Goal: Communication & Community: Answer question/provide support

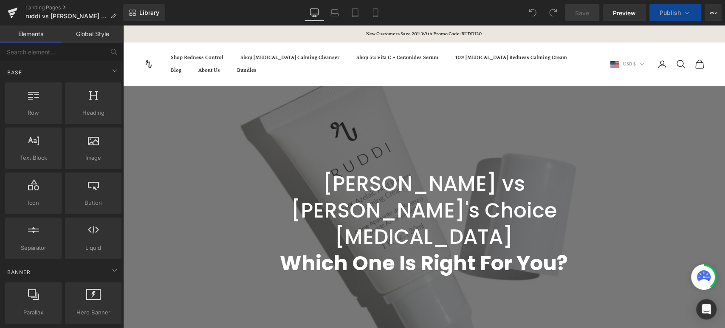
click at [708, 304] on div "Open Intercom Messenger" at bounding box center [706, 309] width 20 height 20
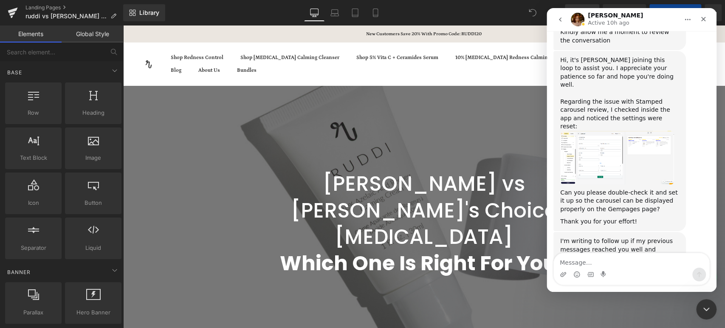
scroll to position [1261, 0]
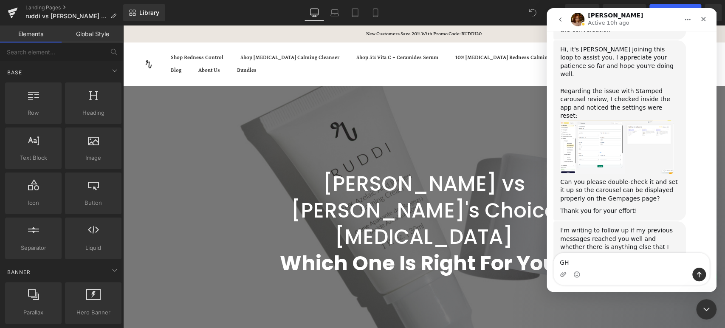
type textarea "G"
drag, startPoint x: 651, startPoint y: 264, endPoint x: 636, endPoint y: 262, distance: 14.7
type textarea "Hi it looks to be working correctly now, thanks!"
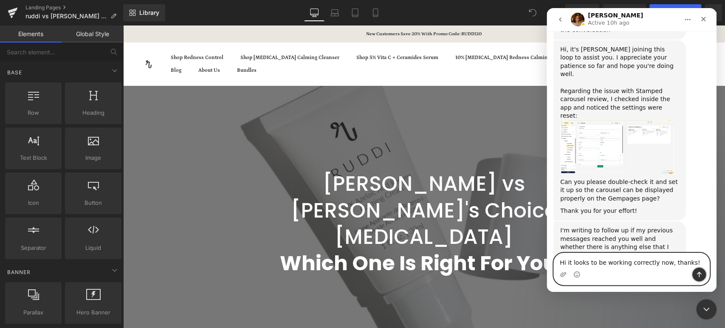
click at [700, 278] on button "Send a message…" at bounding box center [699, 275] width 14 height 14
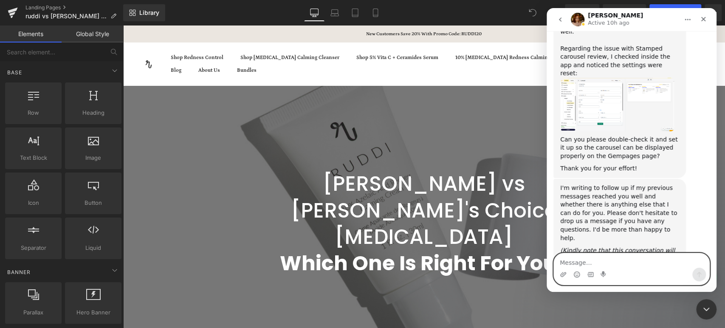
scroll to position [1306, 0]
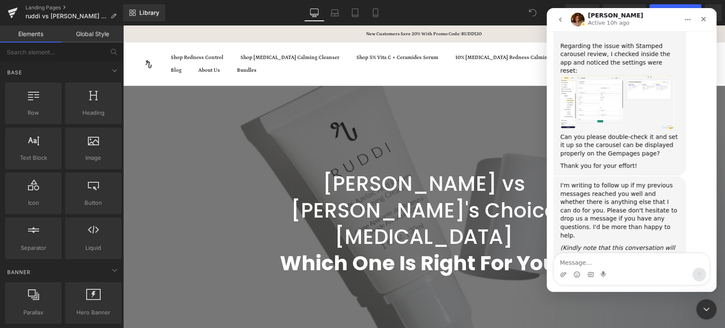
drag, startPoint x: 626, startPoint y: 234, endPoint x: 620, endPoint y: 254, distance: 21.2
click at [626, 314] on div "Hi it looks to be working correctly now, thanks!" at bounding box center [643, 322] width 119 height 17
click at [621, 258] on textarea "Message…" at bounding box center [631, 260] width 155 height 14
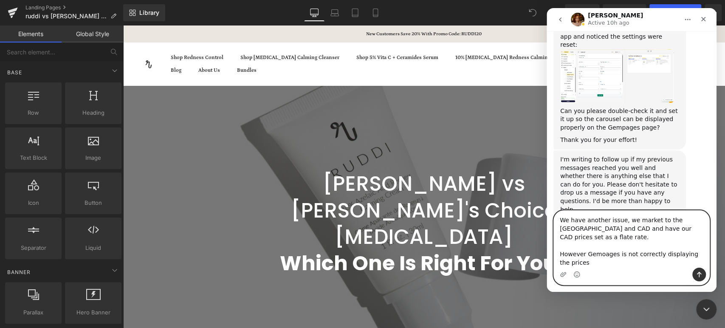
scroll to position [1340, 0]
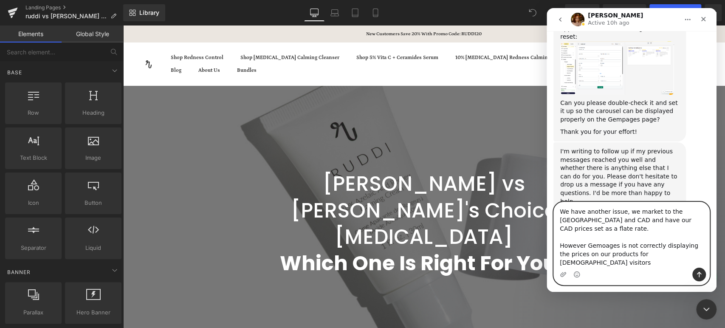
type textarea "We have another issue, we market to the [GEOGRAPHIC_DATA] and CAD and have our …"
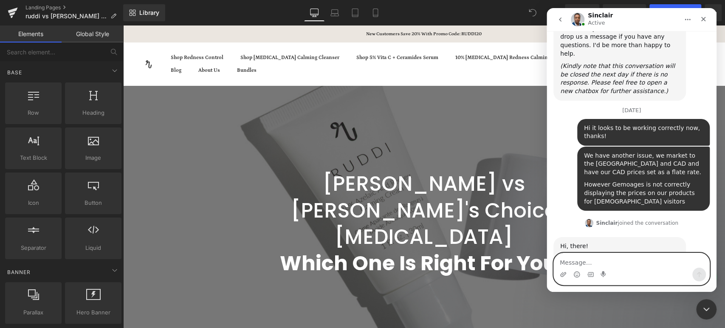
scroll to position [1491, 0]
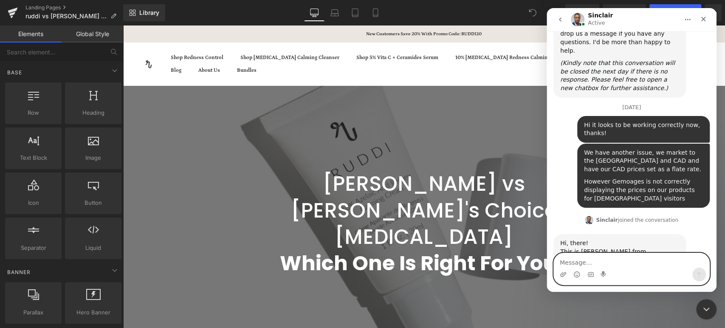
click at [614, 263] on textarea "Message…" at bounding box center [631, 260] width 155 height 14
type textarea "[PERSON_NAME]"
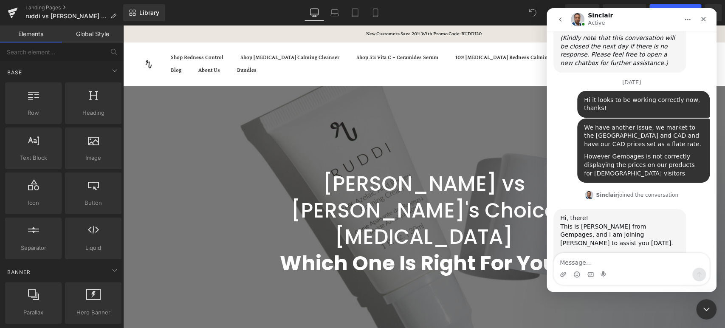
drag, startPoint x: 251, startPoint y: 221, endPoint x: 130, endPoint y: 196, distance: 123.6
click at [251, 221] on div at bounding box center [362, 151] width 725 height 302
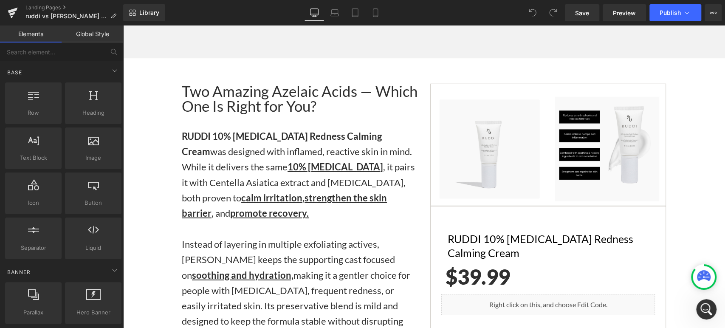
scroll to position [1604, 0]
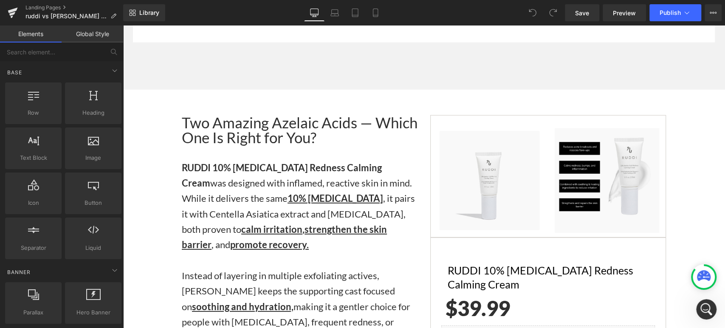
click at [705, 281] on icon at bounding box center [704, 277] width 14 height 14
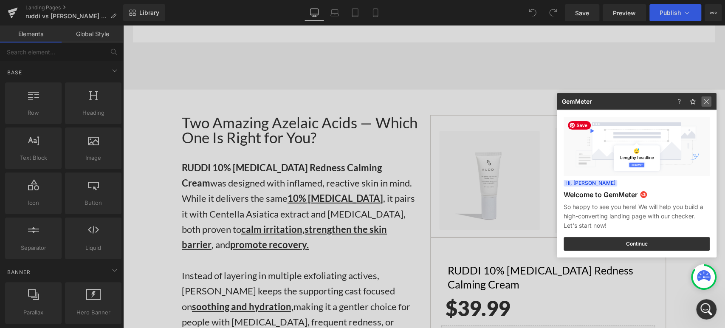
click at [701, 101] on img at bounding box center [706, 101] width 10 height 10
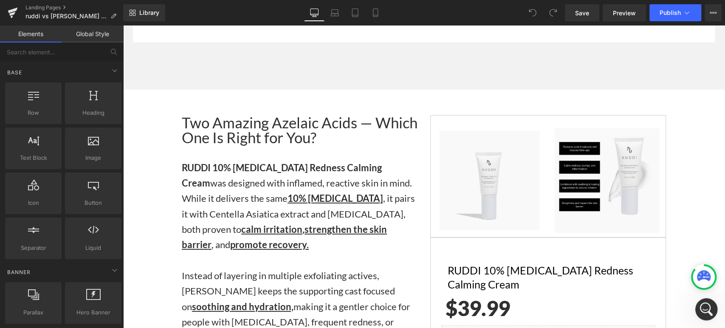
click at [702, 313] on div "Open Intercom Messenger" at bounding box center [705, 308] width 28 height 28
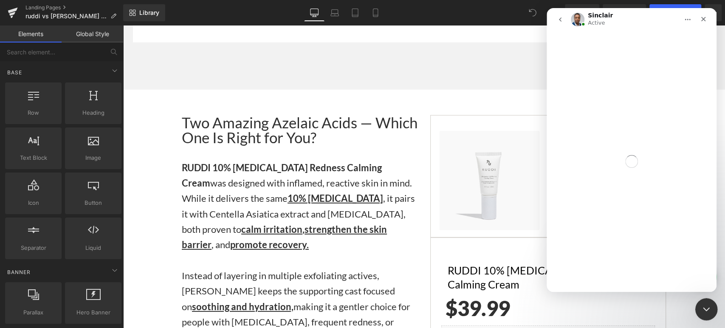
click at [703, 314] on div "Close Intercom Messenger" at bounding box center [705, 308] width 20 height 20
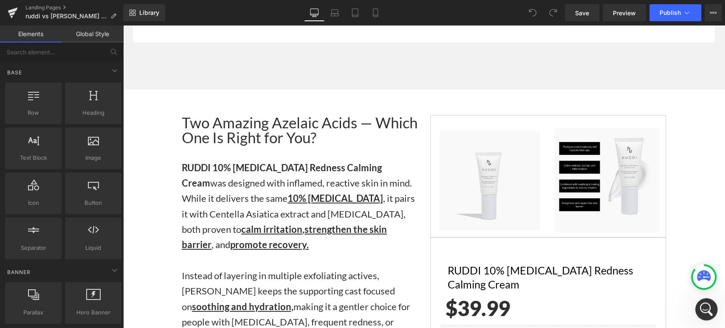
click at [703, 314] on div "Open Intercom Messenger" at bounding box center [705, 308] width 28 height 28
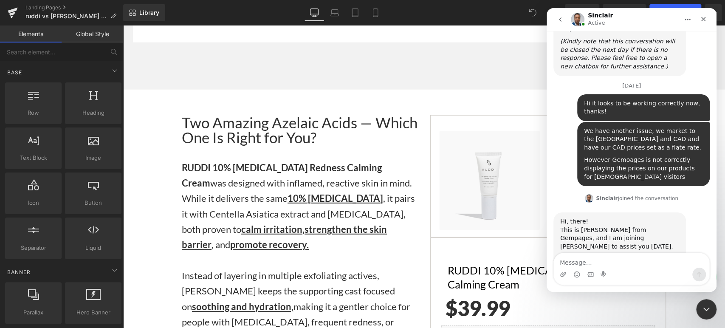
scroll to position [1516, 0]
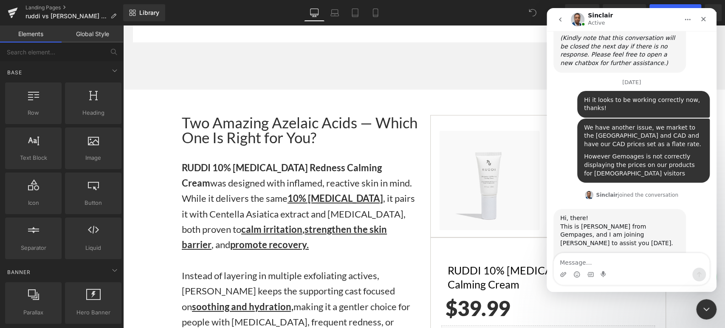
click at [630, 255] on textarea "Message…" at bounding box center [631, 260] width 155 height 14
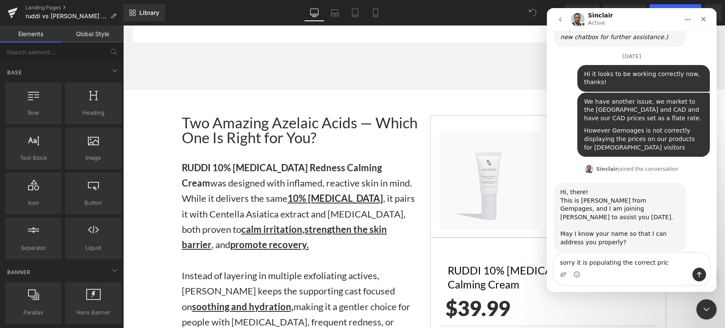
type textarea "sorry it is populating the correct price"
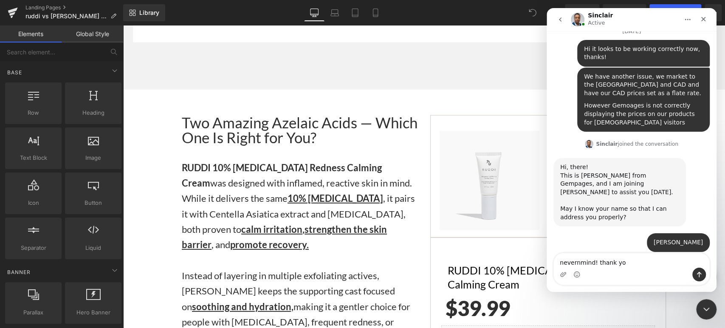
type textarea "nevernmind! thank you"
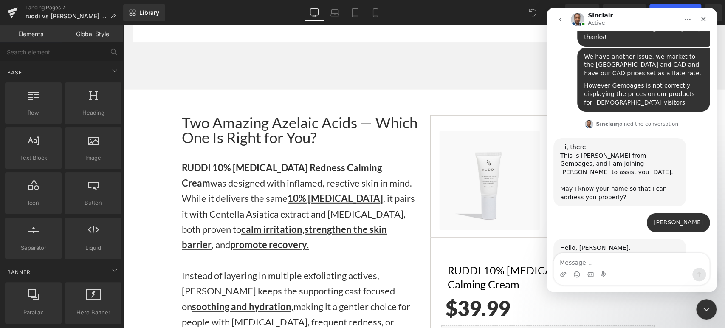
click at [498, 31] on div at bounding box center [362, 151] width 725 height 302
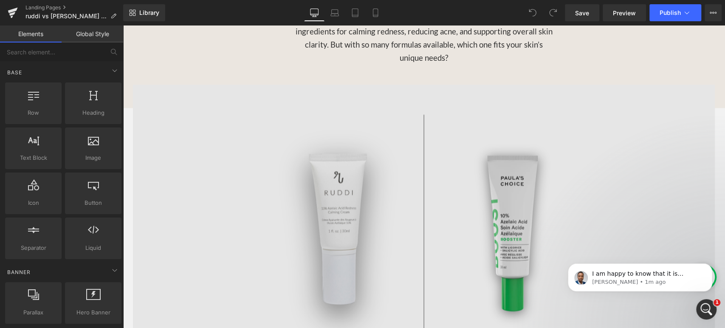
scroll to position [849, 0]
